Goal: Task Accomplishment & Management: Manage account settings

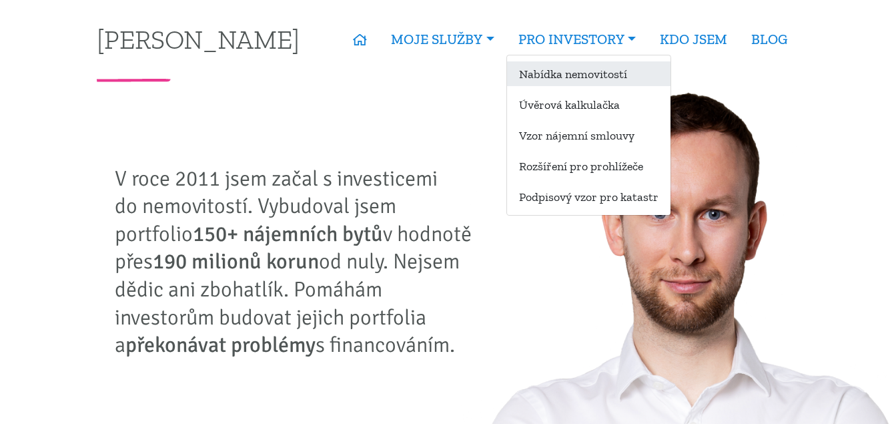
click at [570, 69] on link "Nabídka nemovitostí" at bounding box center [588, 73] width 163 height 25
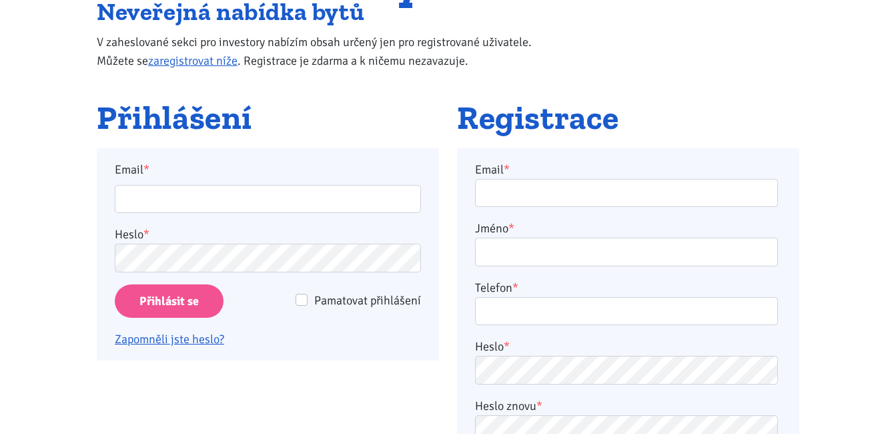
scroll to position [200, 0]
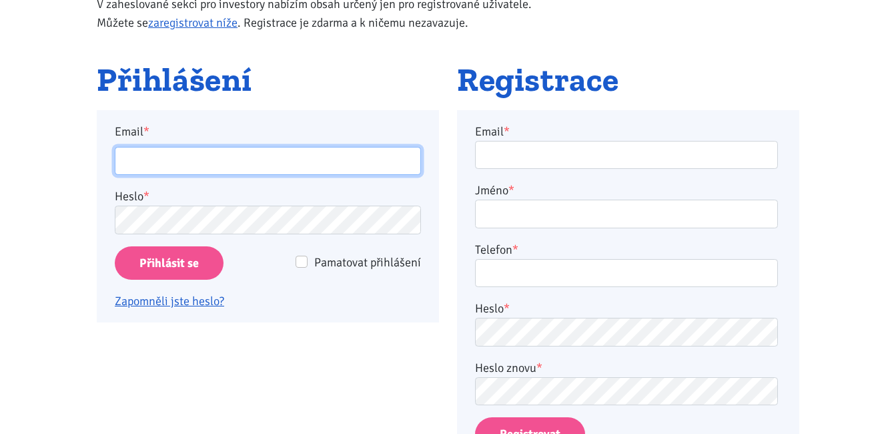
type input "hynek.sagat@gmail.com"
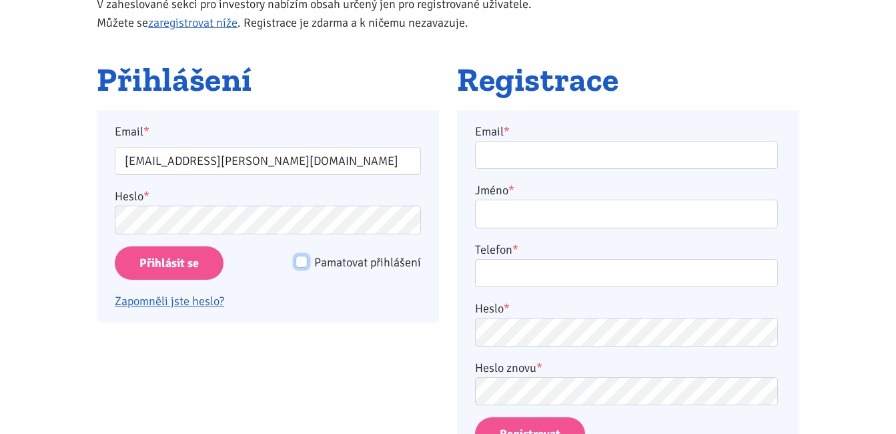
click at [299, 263] on input "Pamatovat přihlášení" at bounding box center [301, 261] width 12 height 12
checkbox input "true"
click at [191, 263] on input "Přihlásit se" at bounding box center [169, 263] width 109 height 34
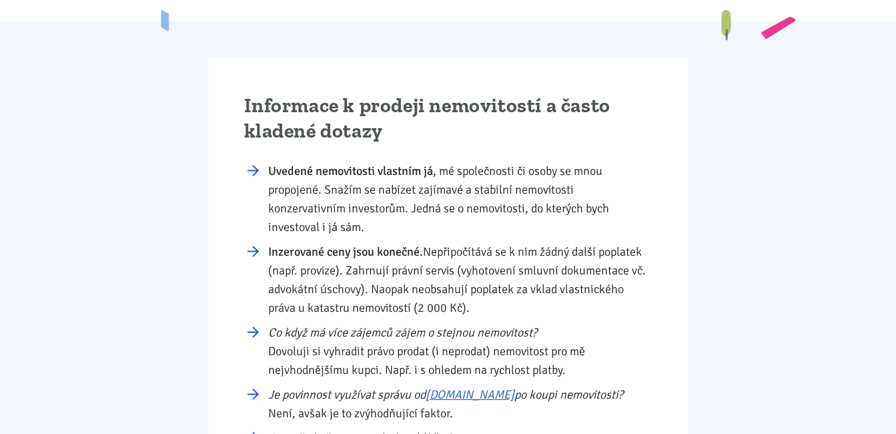
scroll to position [3668, 0]
